Goal: Task Accomplishment & Management: Use online tool/utility

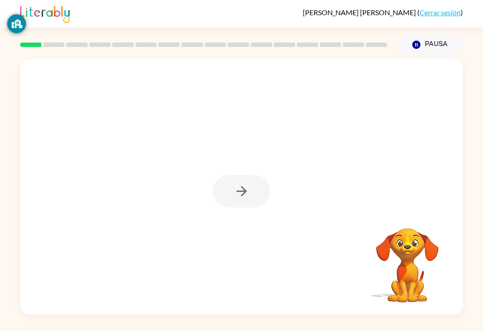
click at [234, 214] on div at bounding box center [241, 187] width 443 height 256
click at [239, 200] on div at bounding box center [241, 191] width 57 height 33
click at [263, 177] on div at bounding box center [241, 191] width 57 height 33
click at [247, 201] on button "button" at bounding box center [241, 191] width 57 height 33
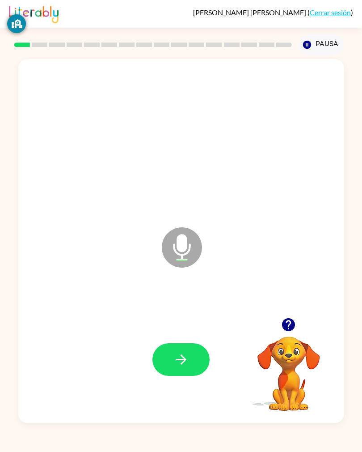
click at [202, 331] on button "button" at bounding box center [181, 359] width 57 height 33
click at [197, 331] on button "button" at bounding box center [181, 359] width 57 height 33
click at [198, 331] on button "button" at bounding box center [181, 359] width 57 height 33
click at [202, 331] on button "button" at bounding box center [181, 359] width 57 height 33
click at [187, 331] on icon "button" at bounding box center [182, 360] width 16 height 16
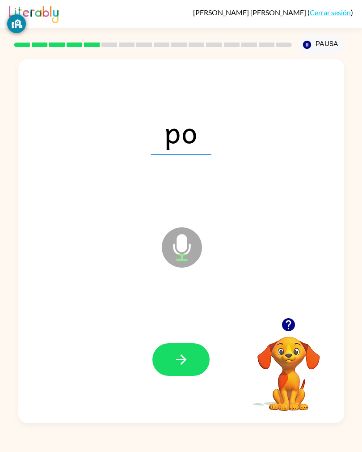
click at [197, 331] on button "button" at bounding box center [181, 359] width 57 height 33
click at [167, 331] on button "button" at bounding box center [181, 359] width 57 height 33
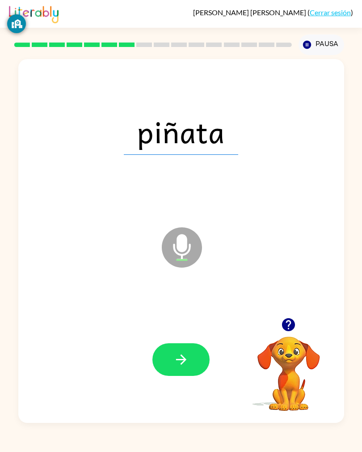
click at [170, 331] on button "button" at bounding box center [181, 359] width 57 height 33
click at [196, 331] on button "button" at bounding box center [181, 359] width 57 height 33
click at [165, 331] on button "button" at bounding box center [181, 359] width 57 height 33
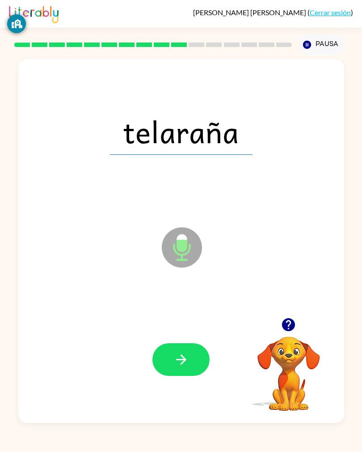
click at [178, 331] on button "button" at bounding box center [181, 359] width 57 height 33
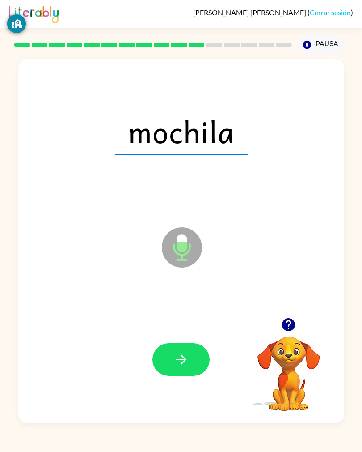
click at [181, 331] on button "button" at bounding box center [181, 359] width 57 height 33
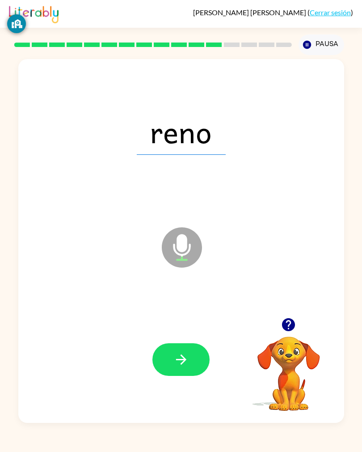
click at [179, 331] on icon "button" at bounding box center [182, 360] width 16 height 16
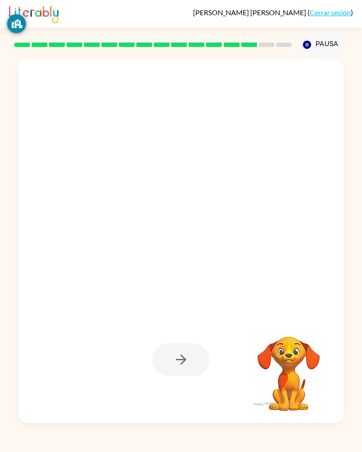
click at [198, 331] on div at bounding box center [181, 359] width 57 height 33
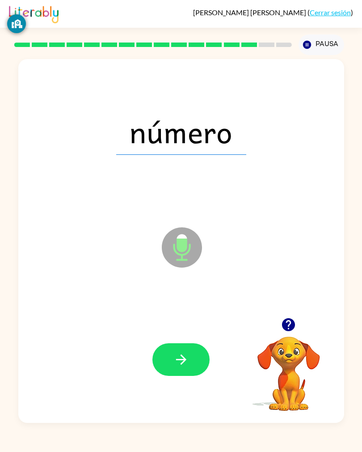
click at [181, 331] on icon "button" at bounding box center [182, 360] width 16 height 16
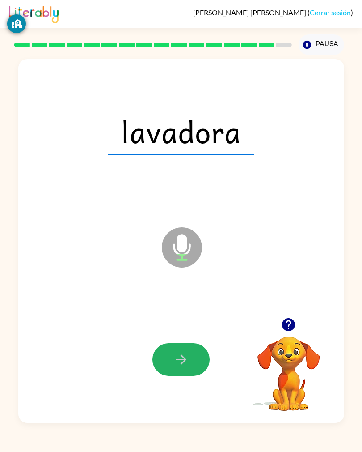
click at [184, 331] on icon "button" at bounding box center [181, 359] width 10 height 10
